Goal: Information Seeking & Learning: Learn about a topic

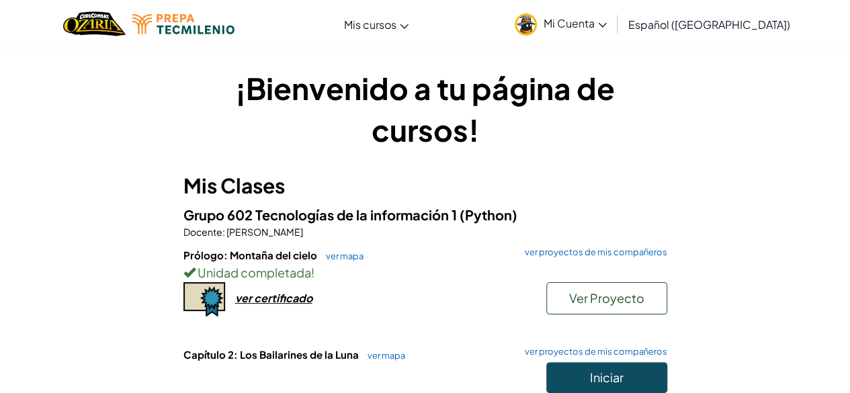
scroll to position [59, 0]
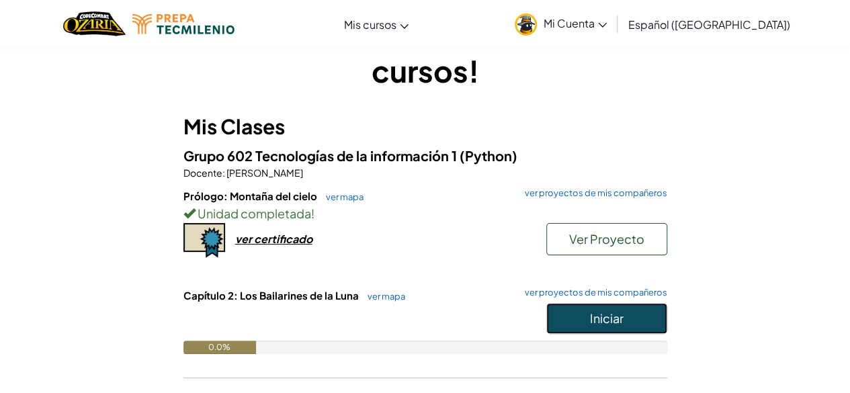
click at [628, 328] on button "Iniciar" at bounding box center [606, 318] width 121 height 31
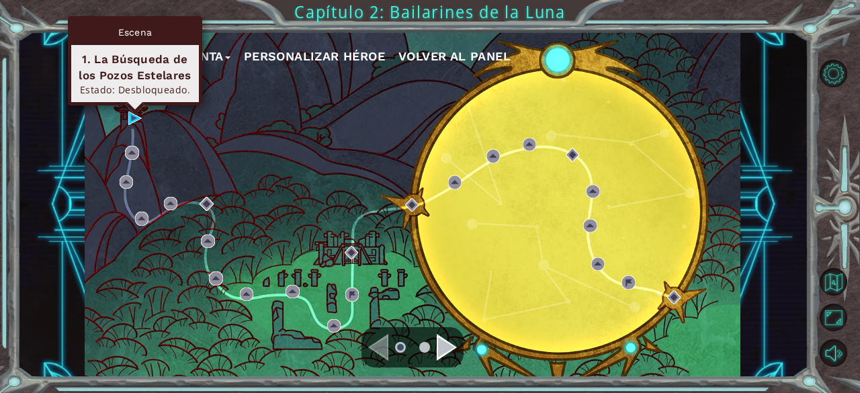
click at [134, 105] on div "Escena 1. La Búsqueda de los Pozos Estelares Estado: Desbloqueado." at bounding box center [135, 60] width 134 height 89
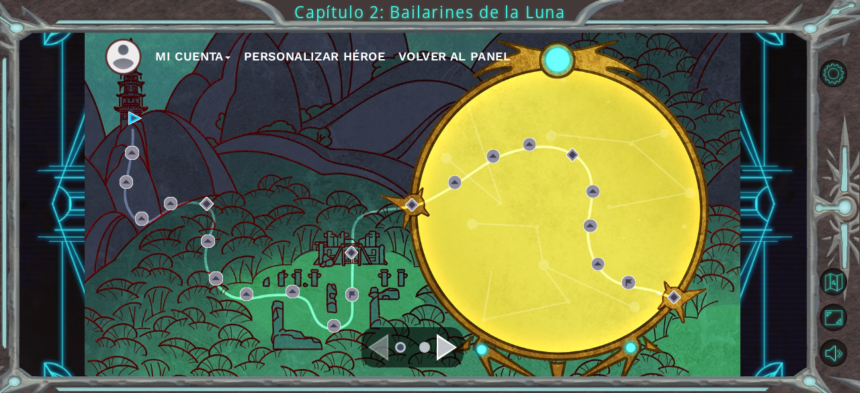
click at [126, 122] on div "Mi Cuenta Personalizar héroe Volver al panel" at bounding box center [412, 205] width 655 height 346
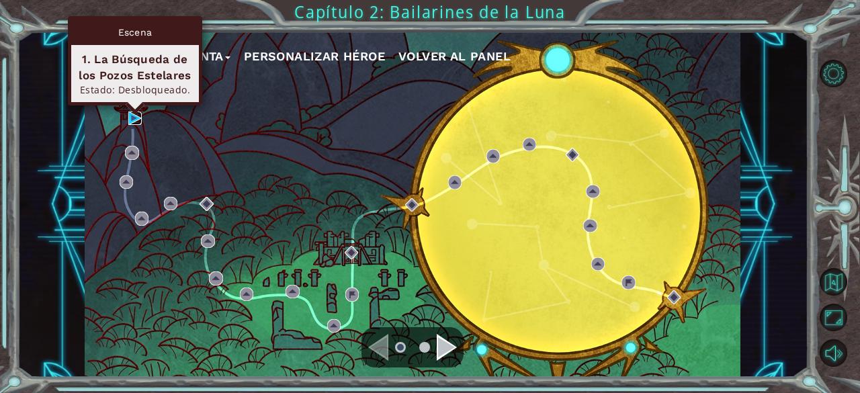
click at [129, 115] on img at bounding box center [134, 117] width 13 height 13
